Goal: Information Seeking & Learning: Learn about a topic

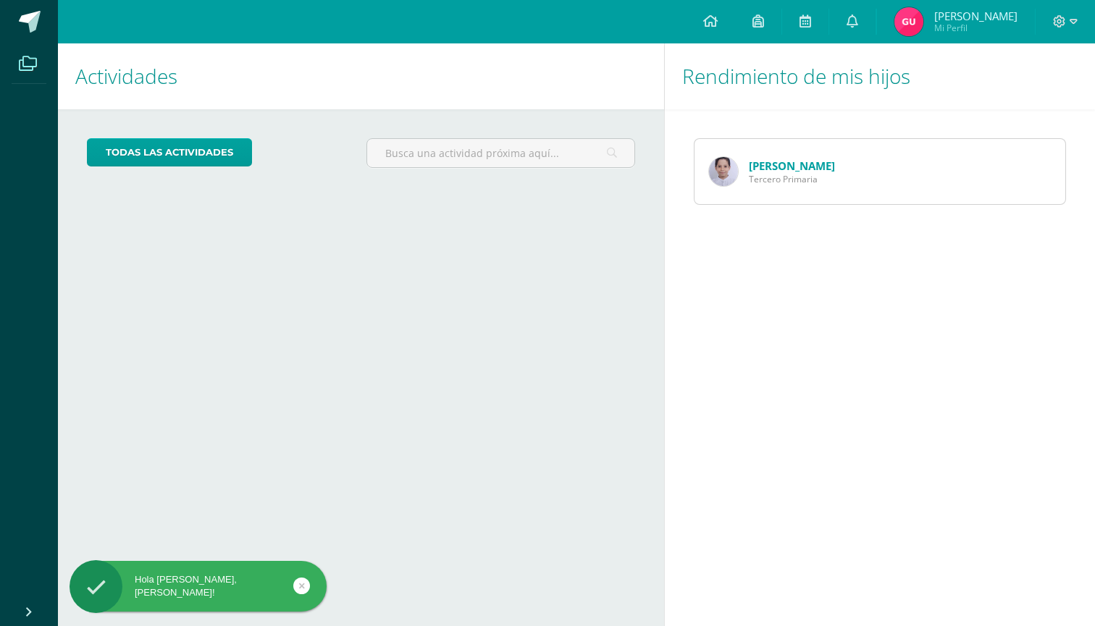
click at [22, 70] on icon at bounding box center [28, 63] width 18 height 14
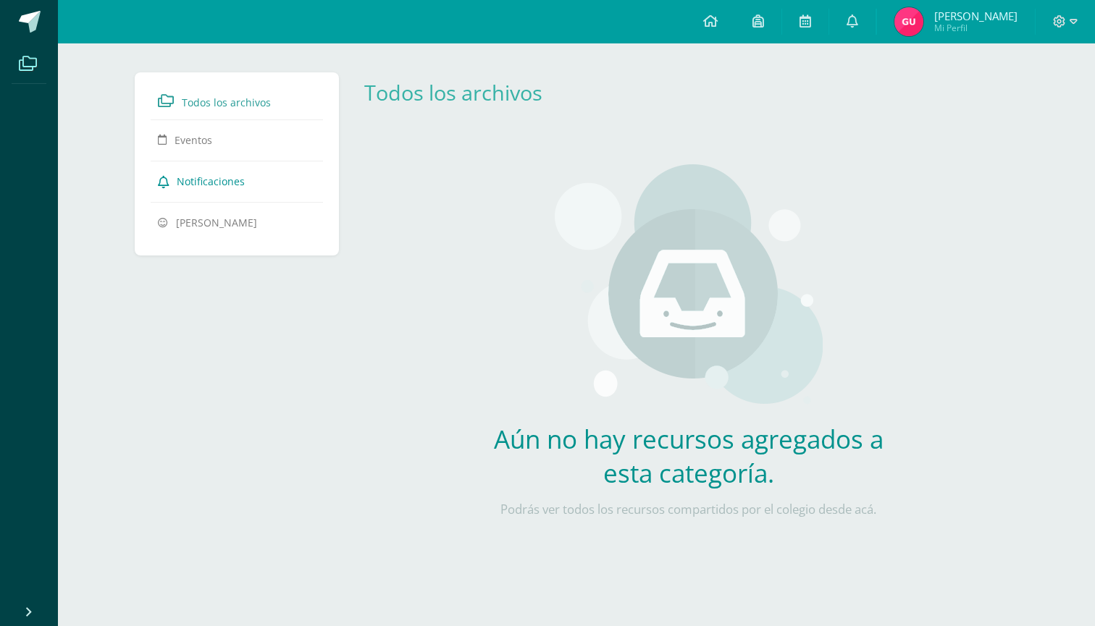
click at [214, 185] on span "Notificaciones" at bounding box center [211, 181] width 68 height 14
click at [760, 25] on icon at bounding box center [758, 20] width 12 height 13
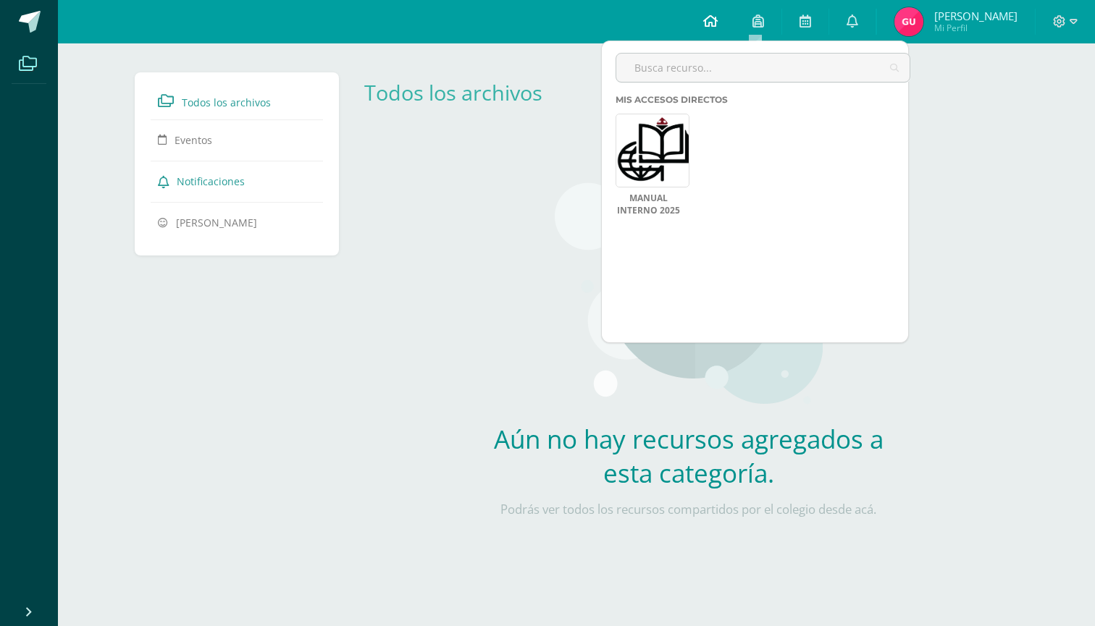
click at [708, 25] on icon at bounding box center [710, 20] width 14 height 13
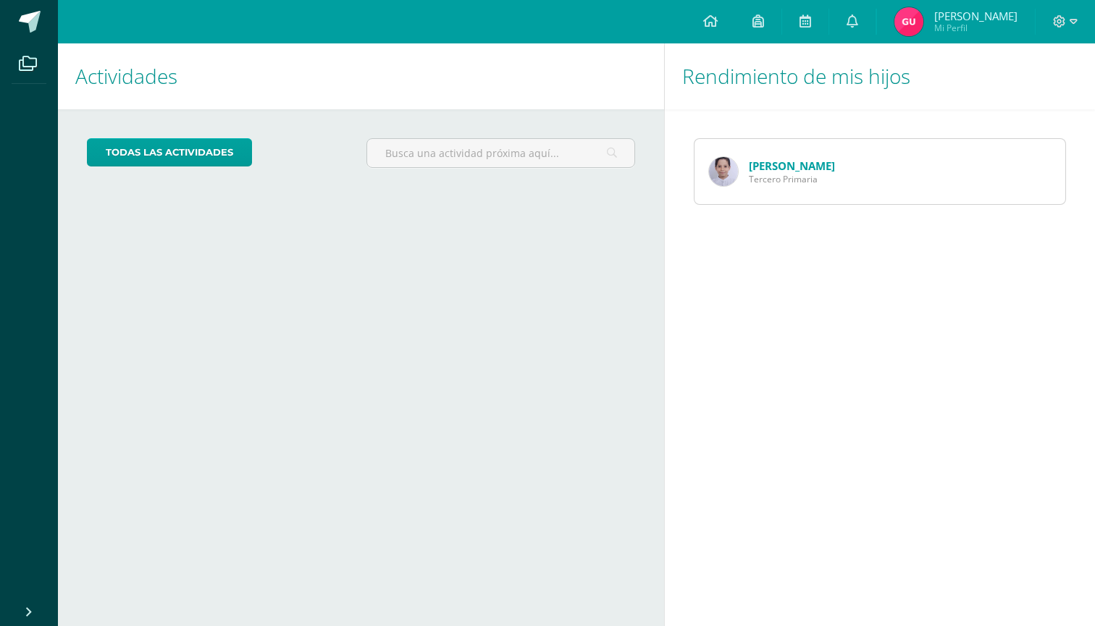
click at [791, 161] on link "[PERSON_NAME]" at bounding box center [792, 166] width 86 height 14
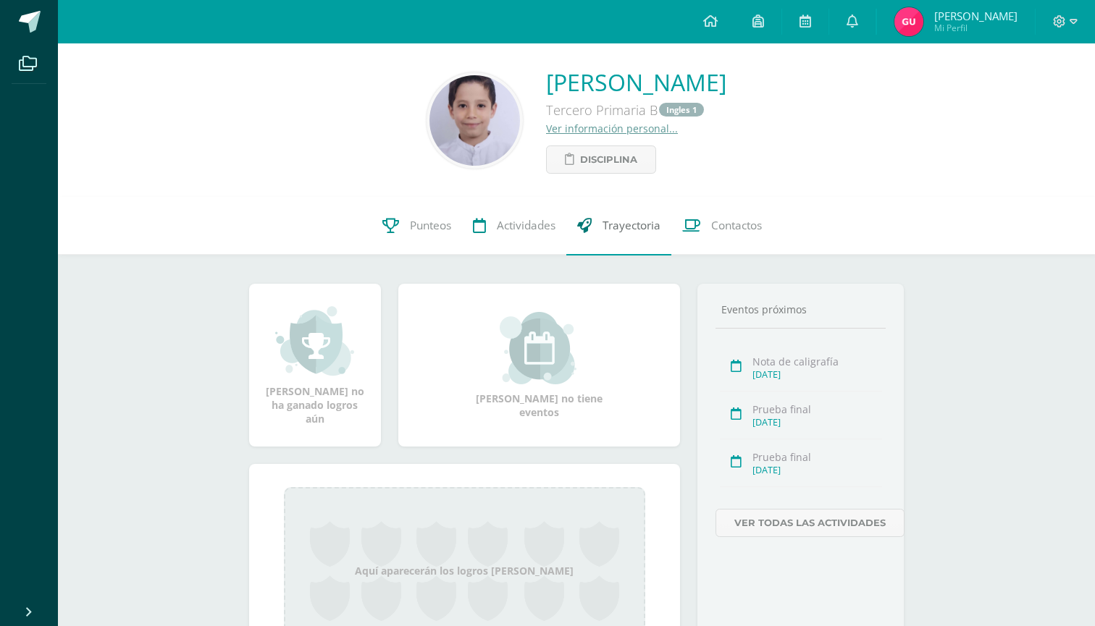
click at [639, 221] on span "Trayectoria" at bounding box center [631, 226] width 58 height 15
click at [546, 127] on link "Ver información personal..." at bounding box center [612, 129] width 132 height 14
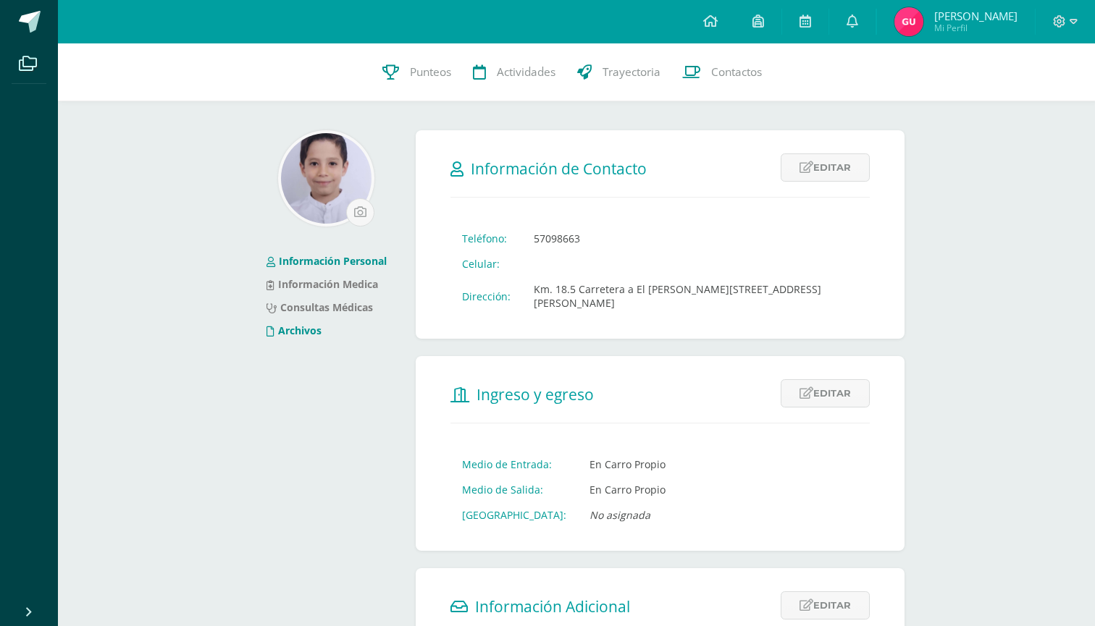
click at [298, 329] on link "Archivos" at bounding box center [293, 331] width 55 height 14
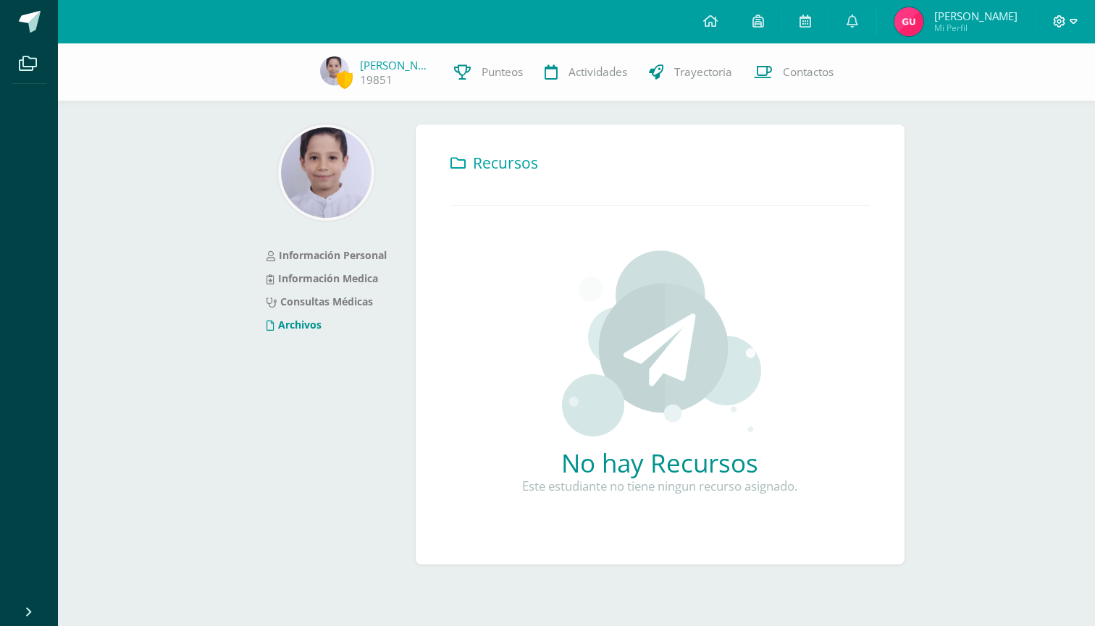
click at [1068, 29] on span at bounding box center [1065, 22] width 25 height 16
click at [858, 110] on div "Información Personal Información Medica Consultas Médicas Archivos Recursos No …" at bounding box center [576, 327] width 713 height 568
click at [574, 71] on span "Actividades" at bounding box center [597, 71] width 59 height 15
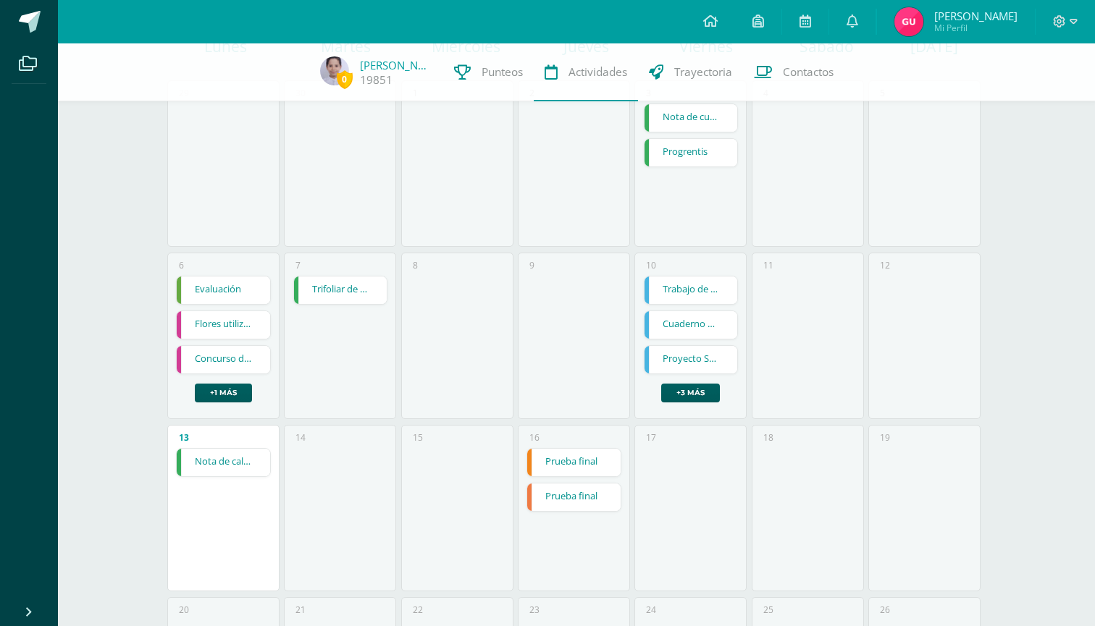
scroll to position [314, 0]
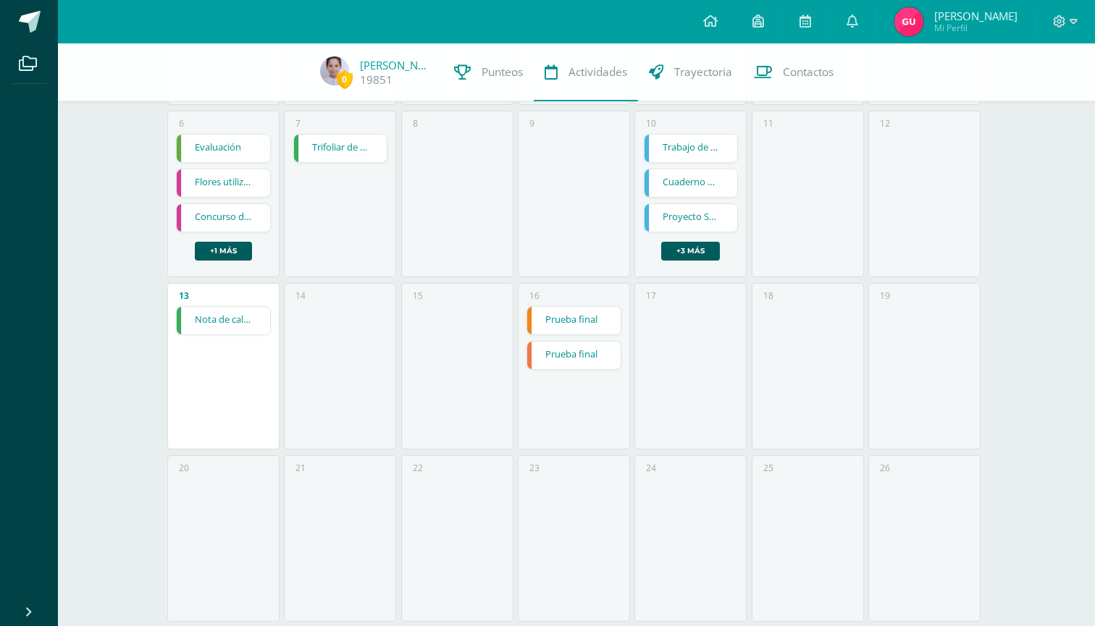
click at [219, 316] on link "Nota de caligrafía" at bounding box center [223, 321] width 93 height 28
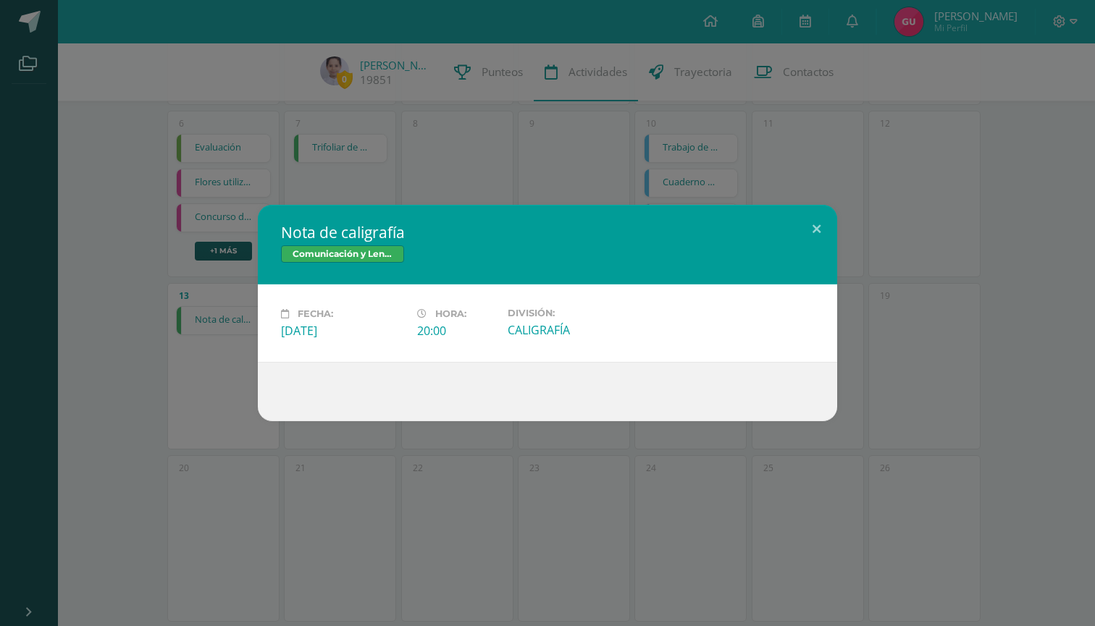
click at [541, 334] on div "CALIGRAFÍA" at bounding box center [570, 330] width 125 height 16
click at [439, 328] on div "20:00" at bounding box center [456, 331] width 79 height 16
click at [377, 339] on div "[DATE]" at bounding box center [343, 331] width 125 height 16
click at [369, 249] on span "Comunicación y Lenguaje" at bounding box center [342, 253] width 123 height 17
click at [813, 227] on button at bounding box center [816, 229] width 41 height 49
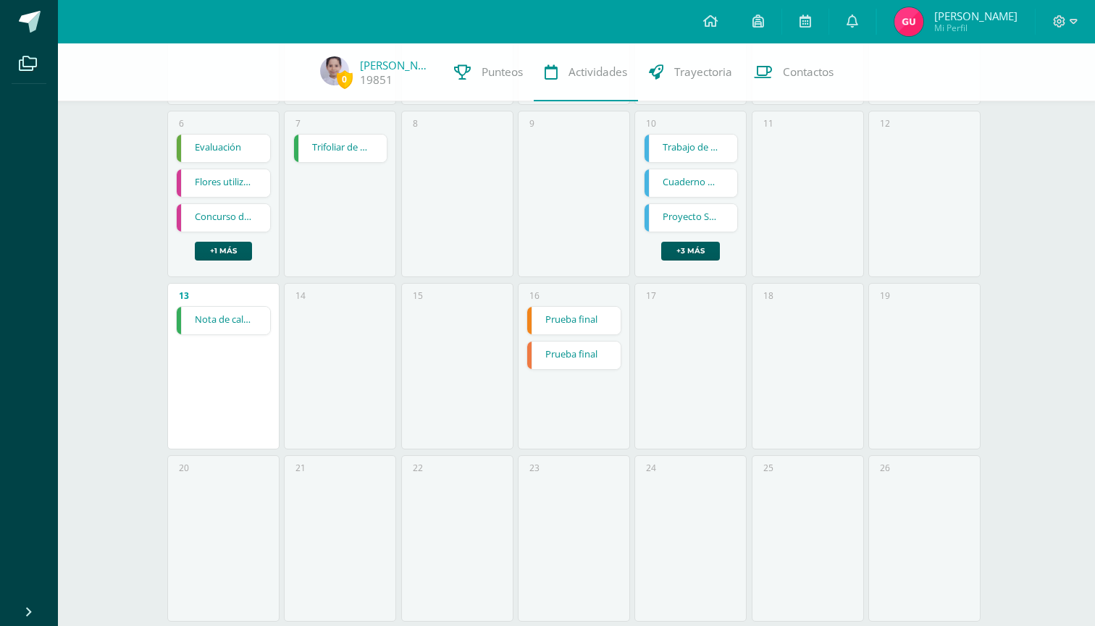
click at [555, 323] on link "Prueba final" at bounding box center [573, 321] width 93 height 28
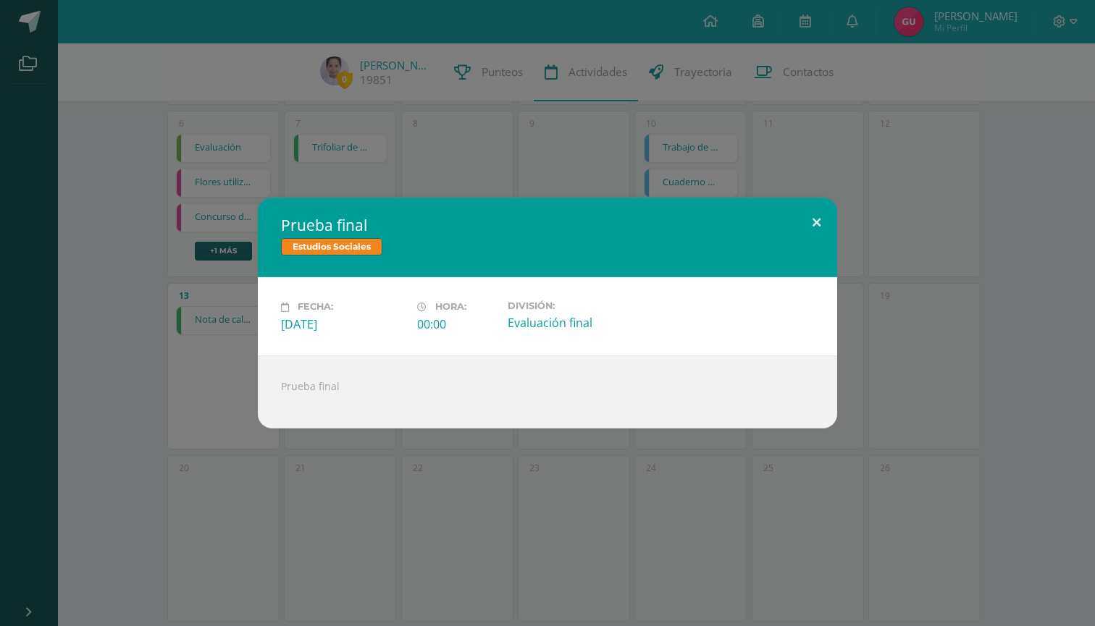
click at [820, 224] on button at bounding box center [816, 222] width 41 height 49
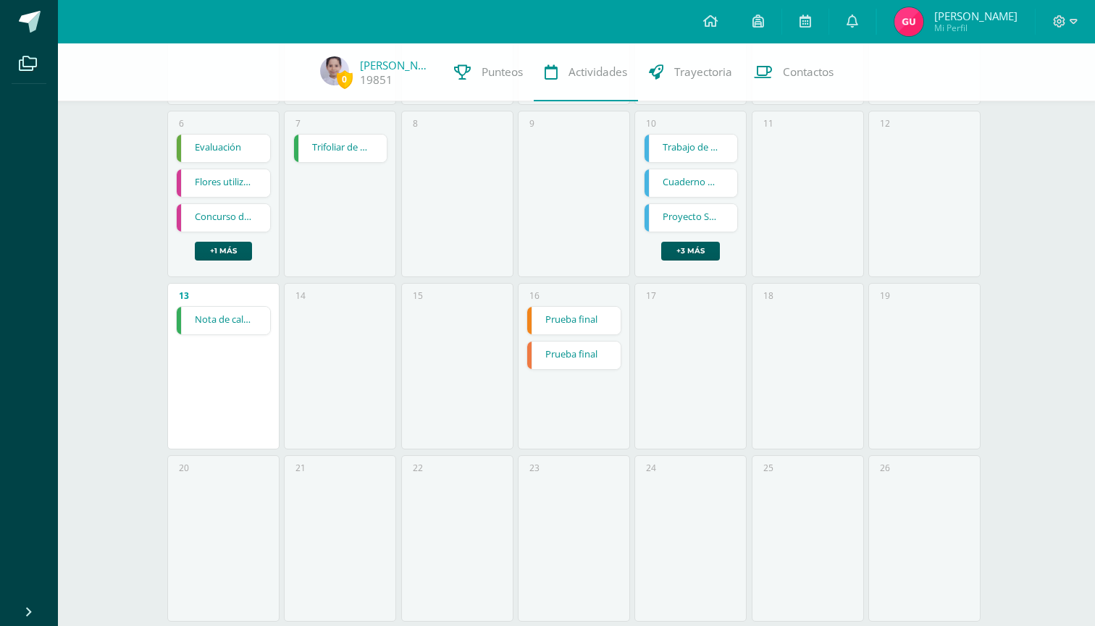
click at [572, 356] on link "Prueba final" at bounding box center [573, 356] width 93 height 28
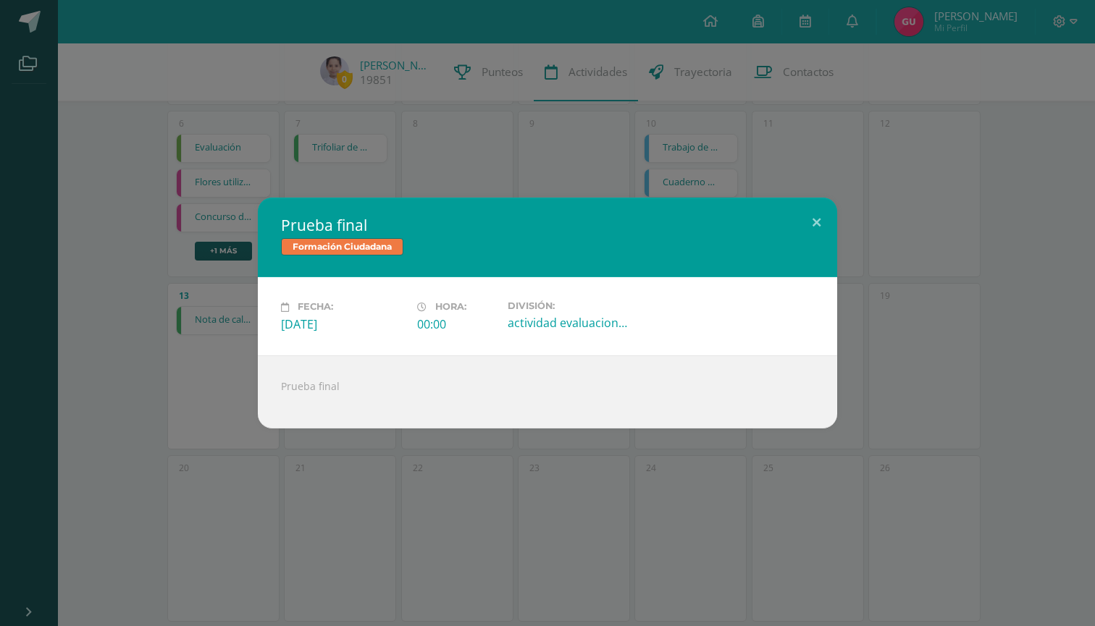
click at [571, 327] on div "actividad evaluaciones finales , parciales" at bounding box center [570, 323] width 125 height 16
click at [571, 324] on div "actividad evaluaciones finales , parciales" at bounding box center [570, 323] width 125 height 16
click at [817, 218] on button at bounding box center [816, 222] width 41 height 49
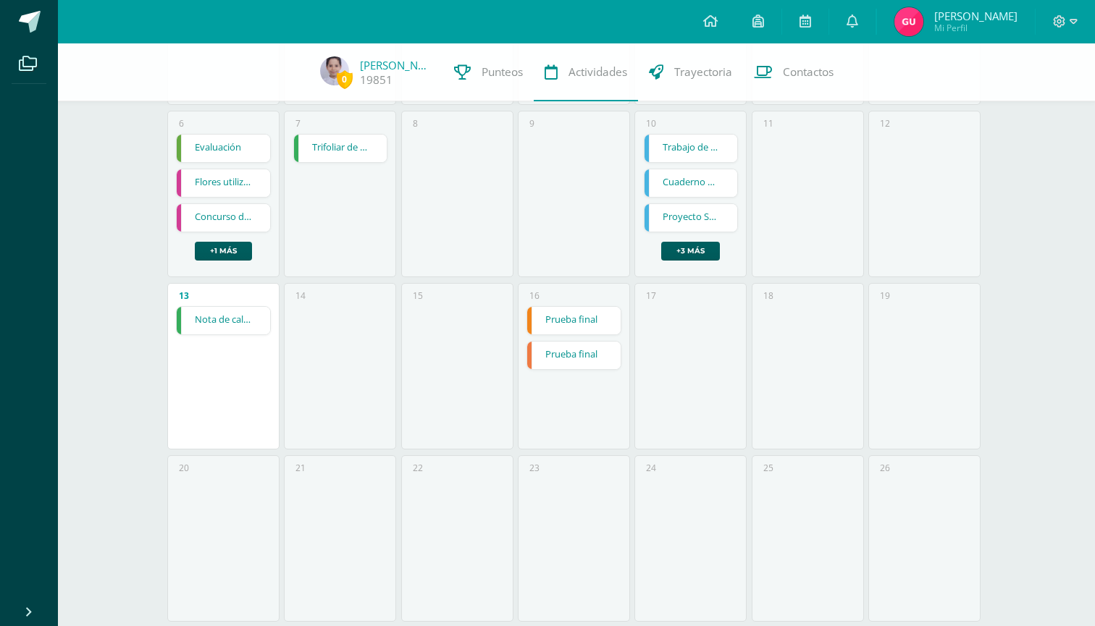
click at [558, 316] on link "Prueba final" at bounding box center [573, 321] width 93 height 28
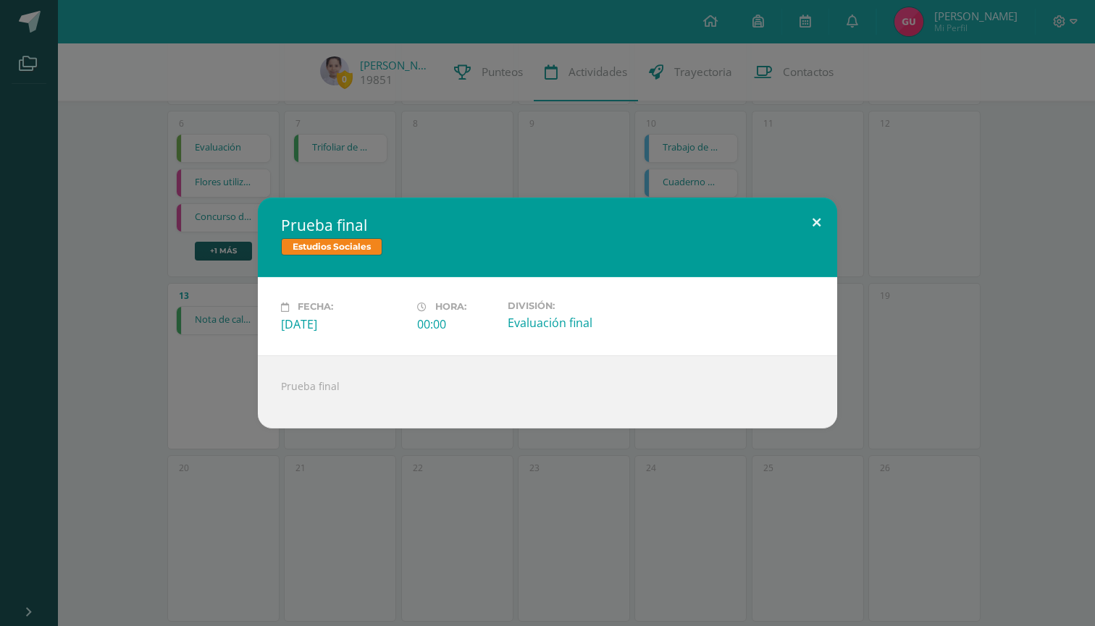
click at [815, 221] on button at bounding box center [816, 222] width 41 height 49
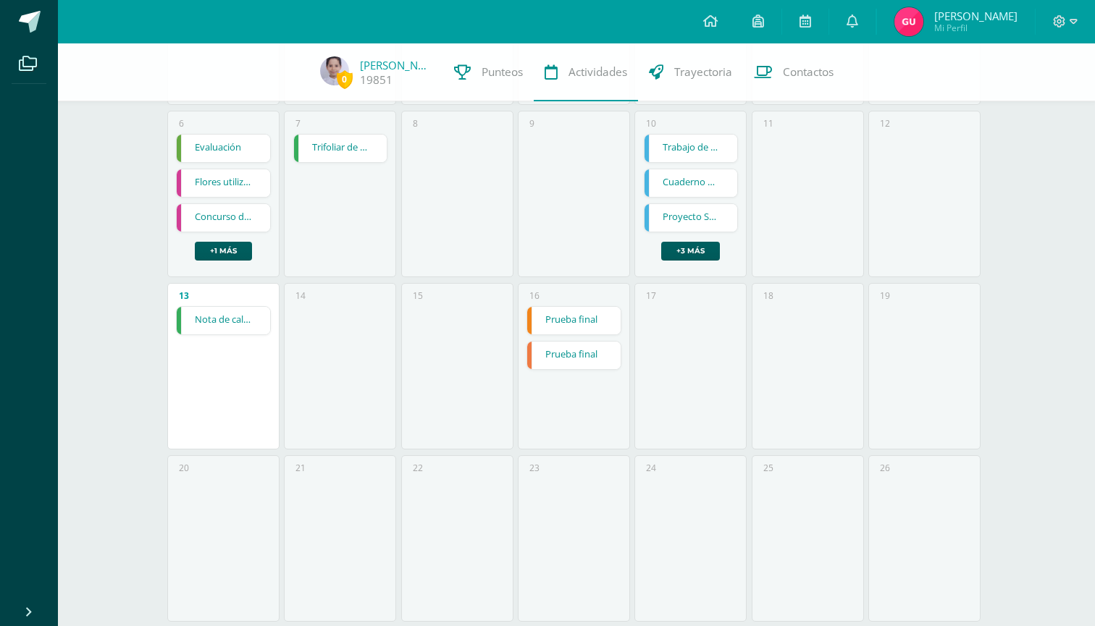
click at [557, 353] on link "Prueba final" at bounding box center [573, 356] width 93 height 28
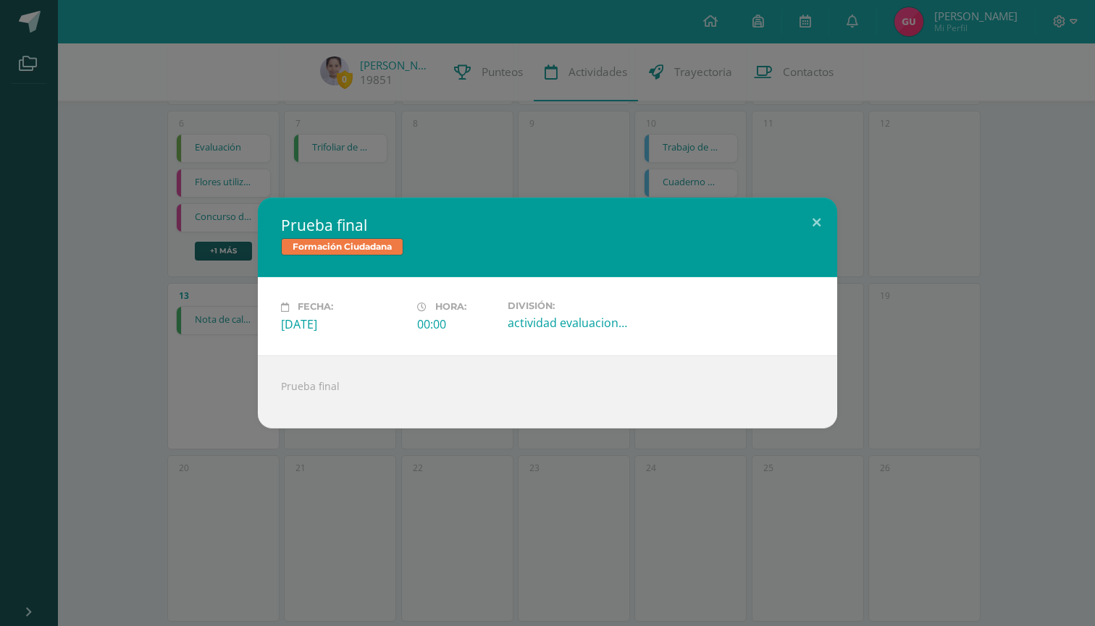
click at [388, 250] on span "Formación Ciudadana" at bounding box center [342, 246] width 122 height 17
click at [815, 223] on button at bounding box center [816, 222] width 41 height 49
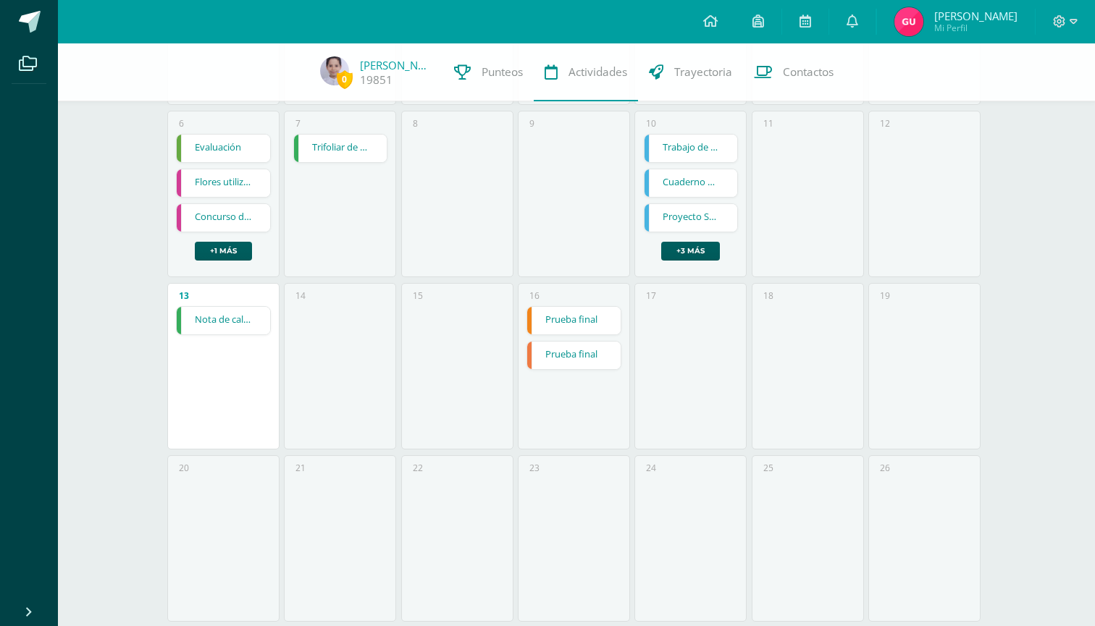
click at [244, 182] on link "Flores utilizando sellos." at bounding box center [223, 183] width 93 height 28
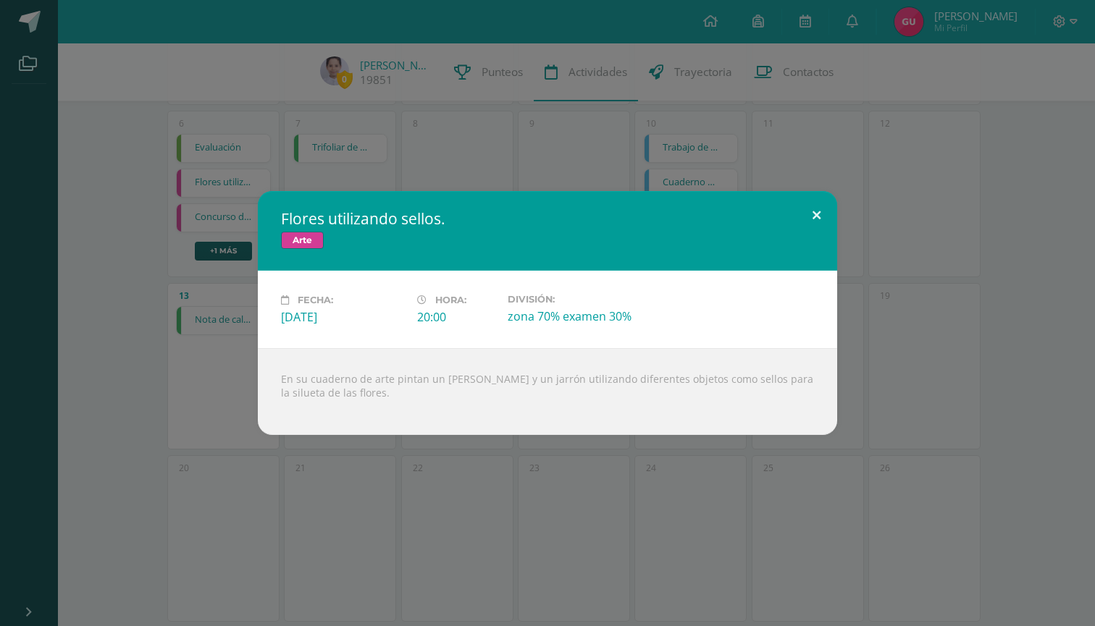
click at [818, 215] on button at bounding box center [816, 215] width 41 height 49
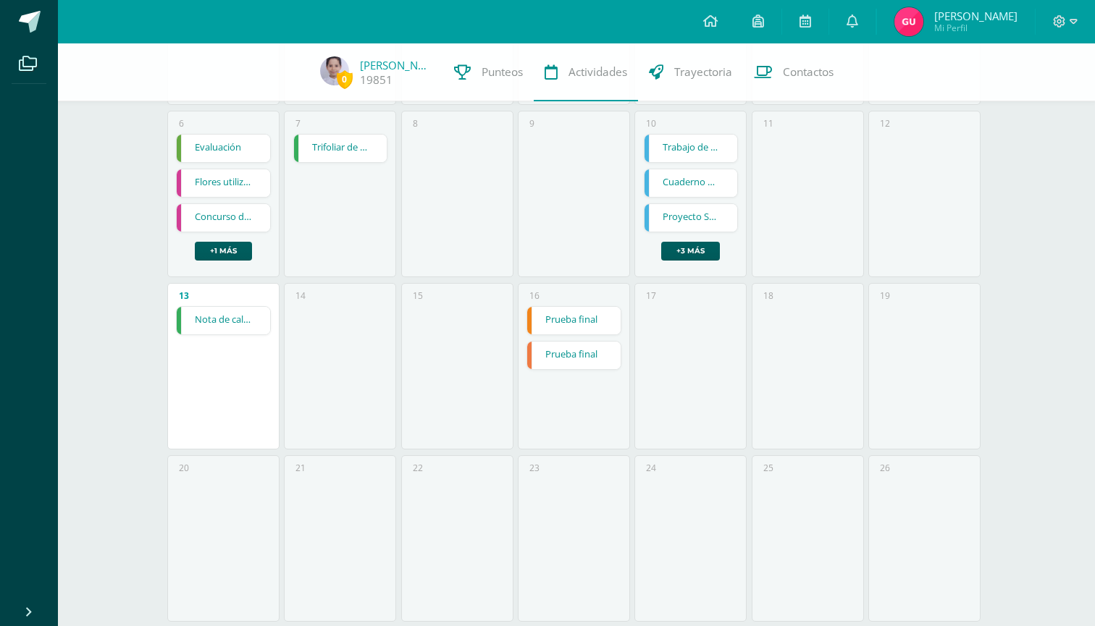
click at [235, 211] on link "Concurso de arte." at bounding box center [223, 218] width 93 height 28
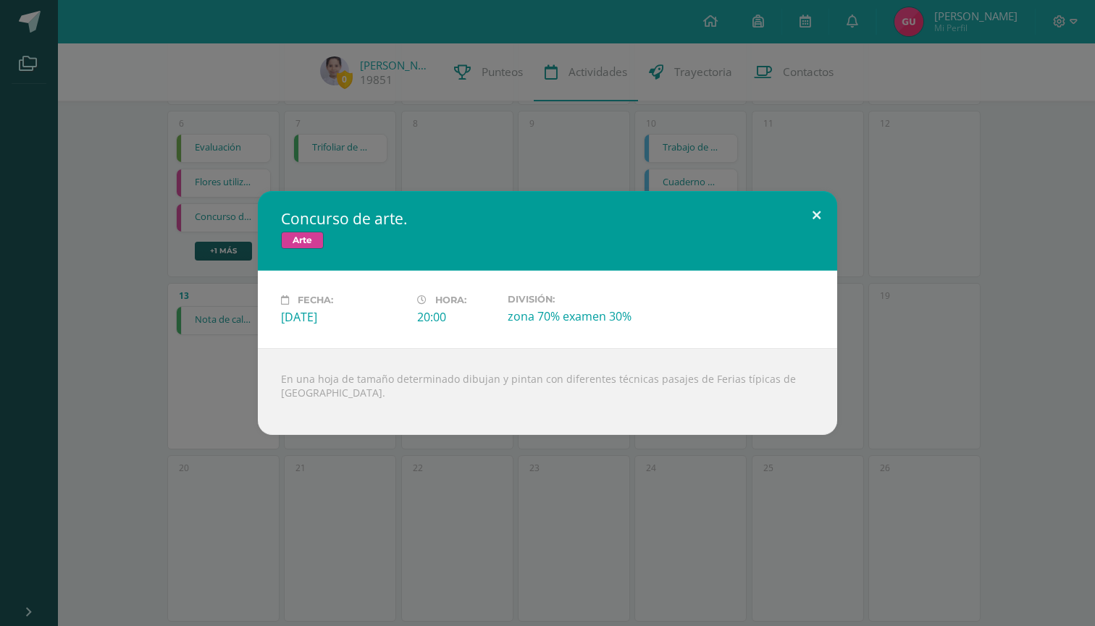
click at [817, 212] on button at bounding box center [816, 215] width 41 height 49
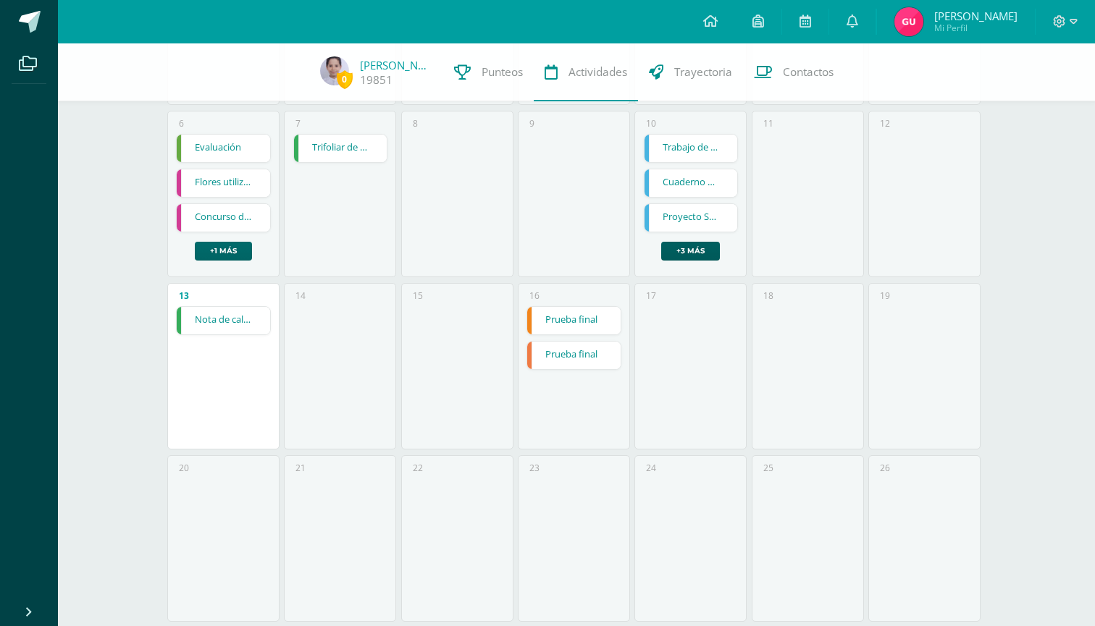
click at [222, 246] on link "+1 más" at bounding box center [223, 251] width 57 height 19
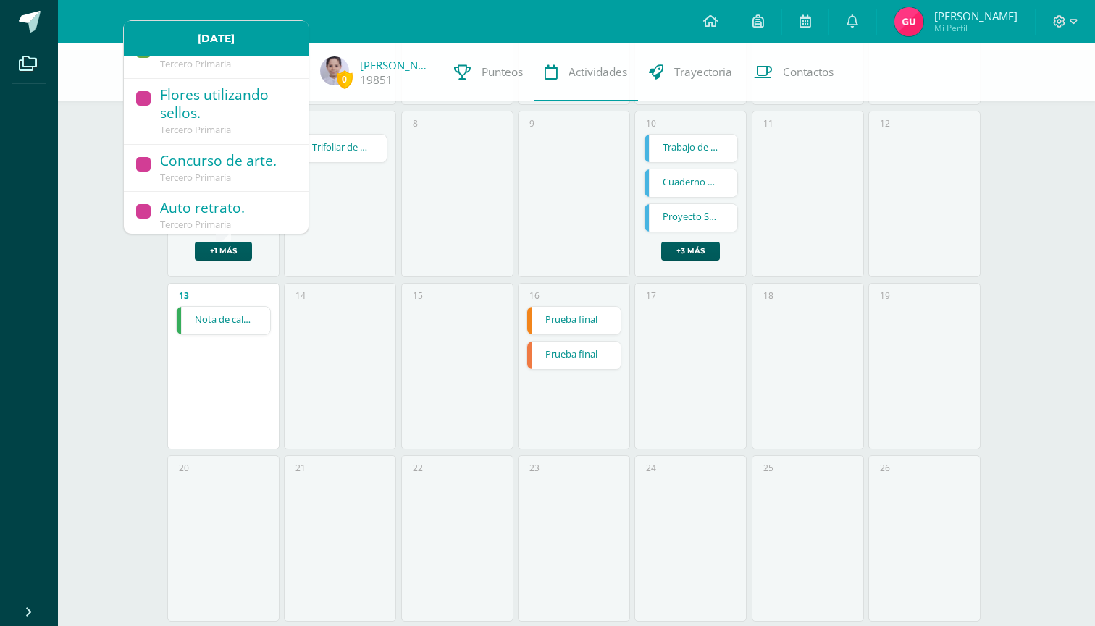
scroll to position [25, 0]
click at [214, 201] on div "Auto retrato." at bounding box center [227, 210] width 134 height 20
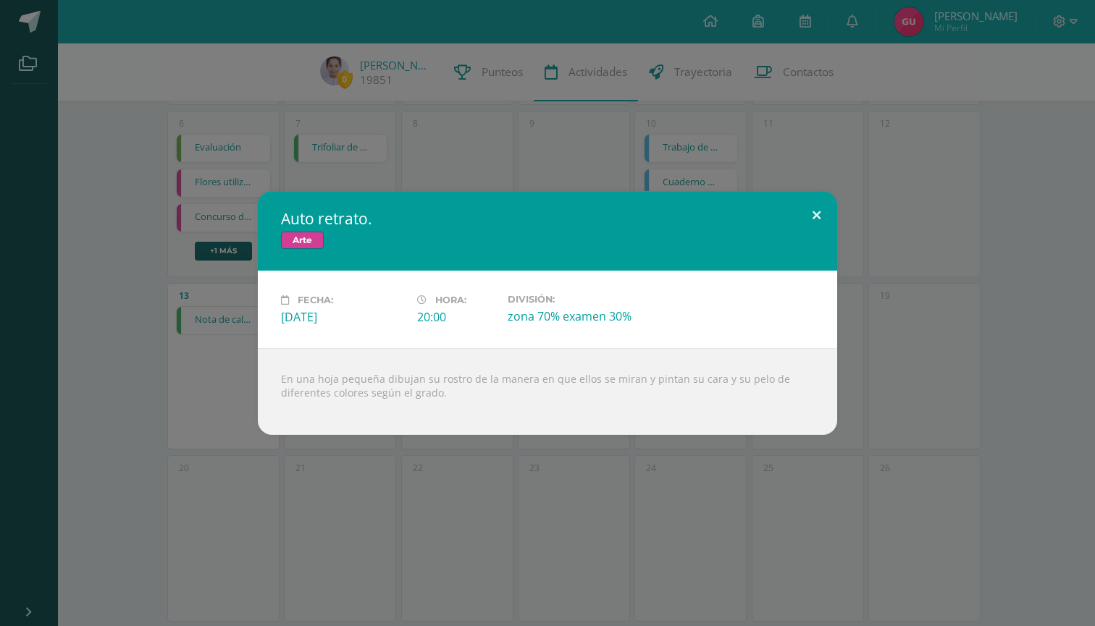
click at [819, 218] on button at bounding box center [816, 215] width 41 height 49
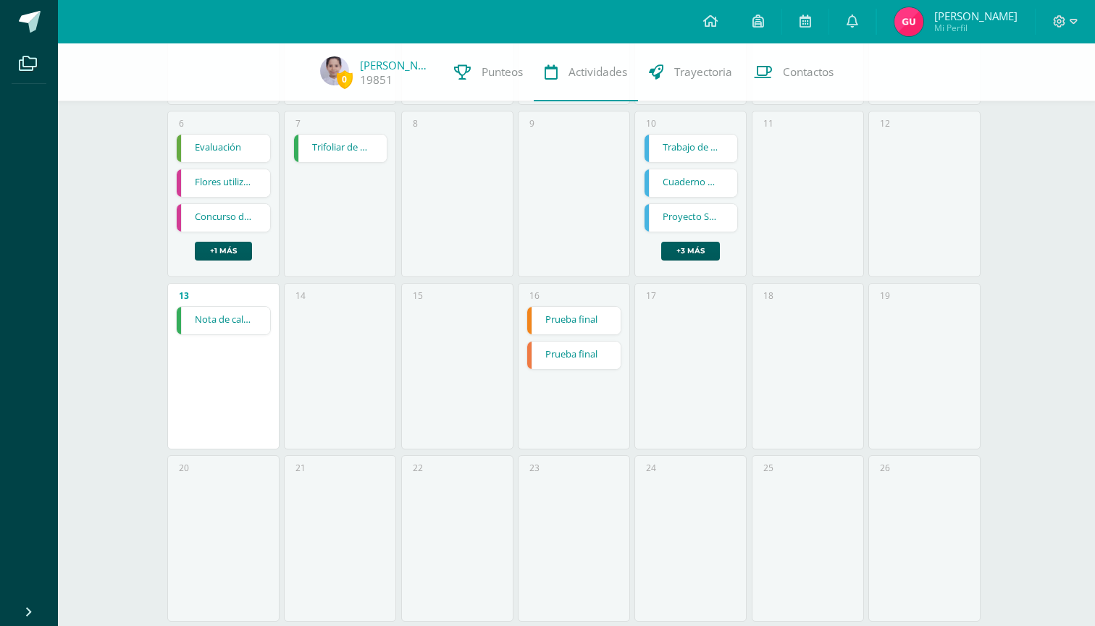
click at [709, 150] on link "Trabajo de recursos renovables" at bounding box center [690, 149] width 93 height 28
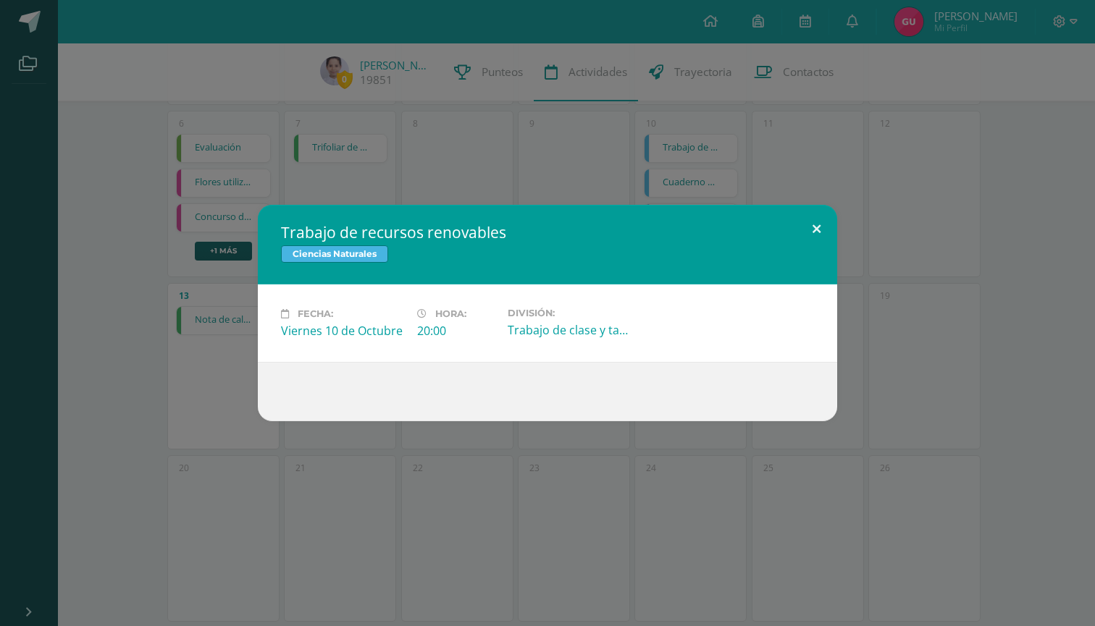
click at [815, 225] on button at bounding box center [816, 229] width 41 height 49
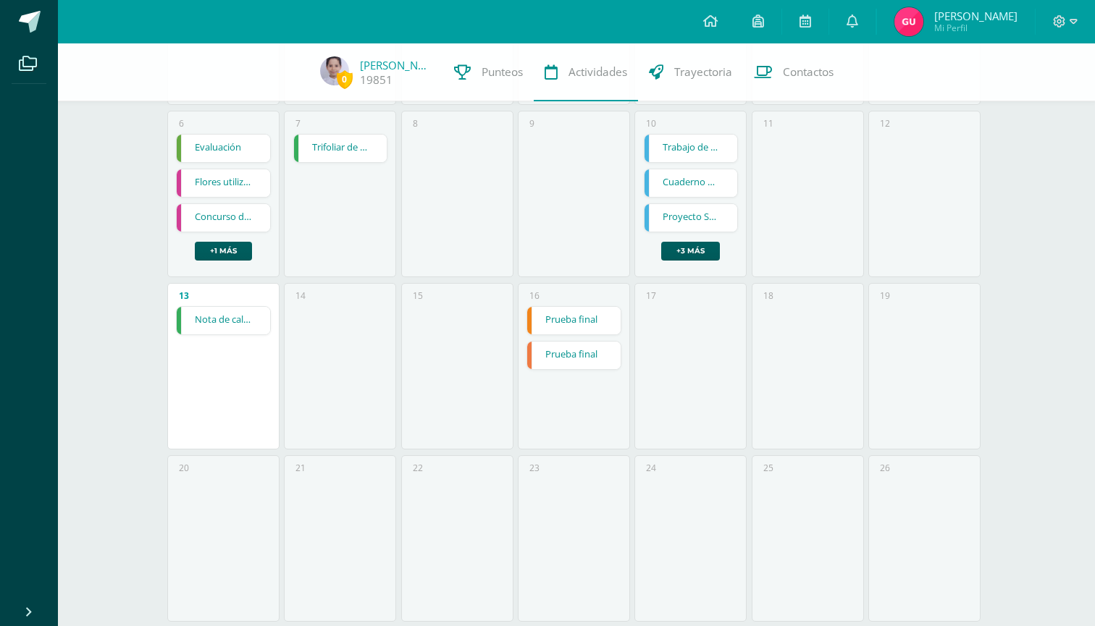
click at [345, 153] on link "Trifoliar de tipos de escritura" at bounding box center [340, 149] width 93 height 28
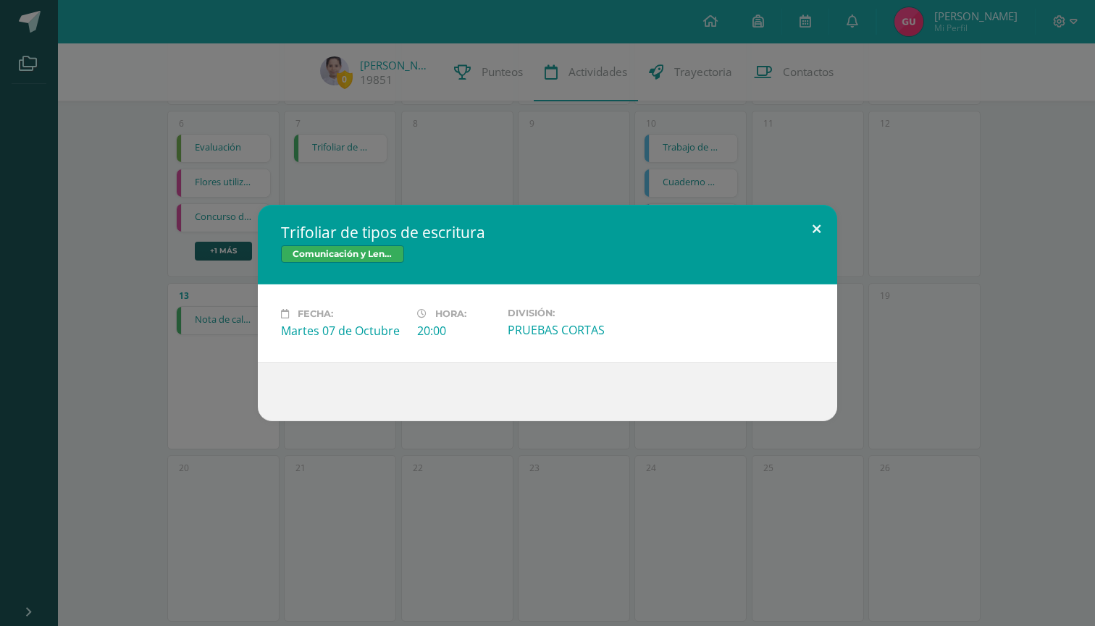
click at [820, 227] on button at bounding box center [816, 229] width 41 height 49
